Goal: Transaction & Acquisition: Purchase product/service

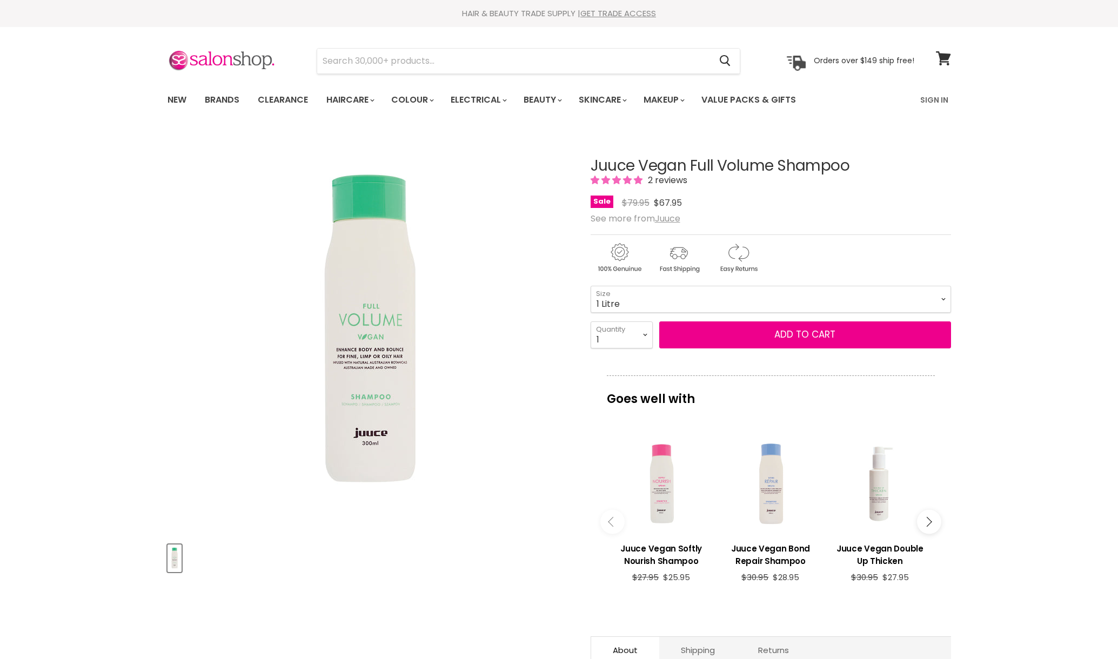
select select "1 Litre"
click at [220, 102] on link "Brands" at bounding box center [222, 100] width 51 height 23
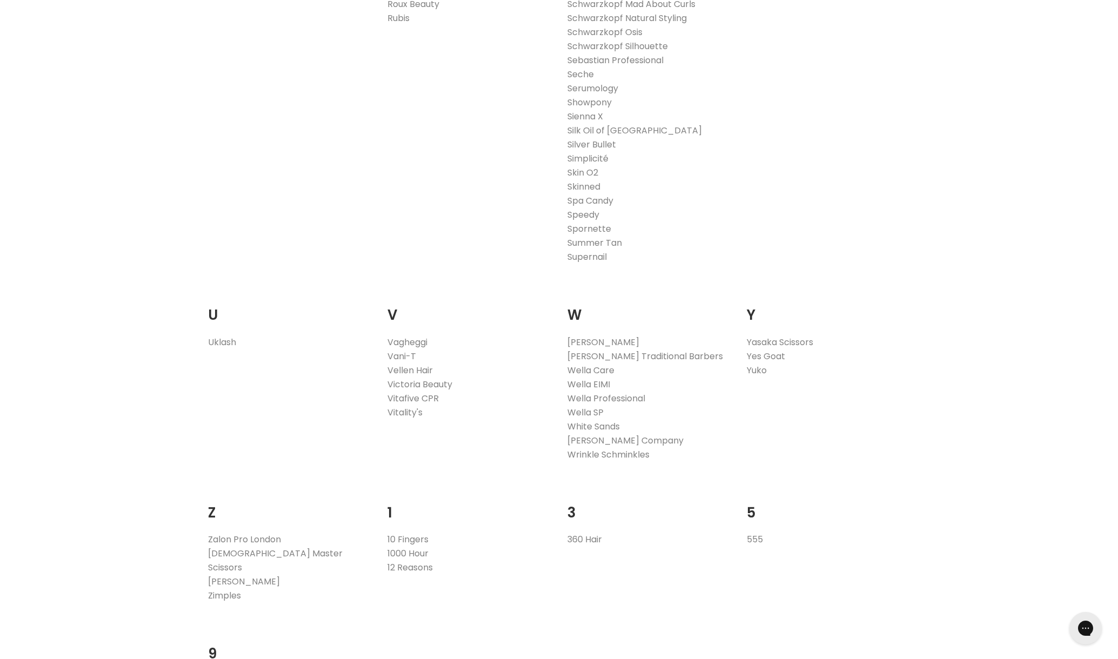
scroll to position [1913, 0]
click at [421, 553] on link "1000 Hour" at bounding box center [407, 553] width 41 height 12
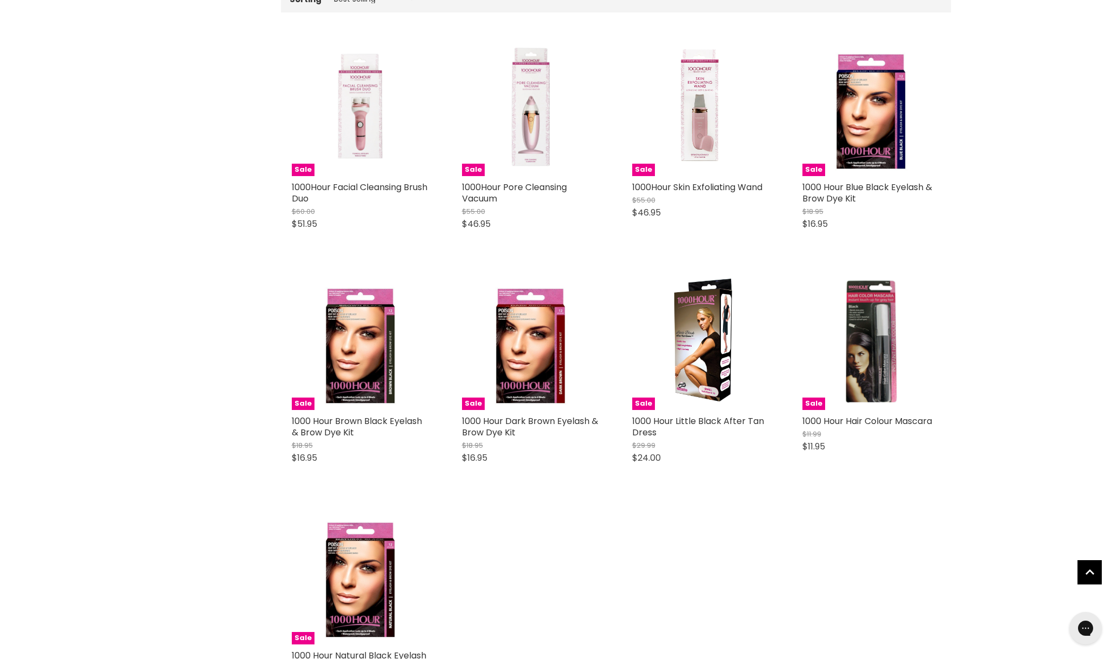
scroll to position [325, 0]
